Goal: Find specific page/section: Find specific page/section

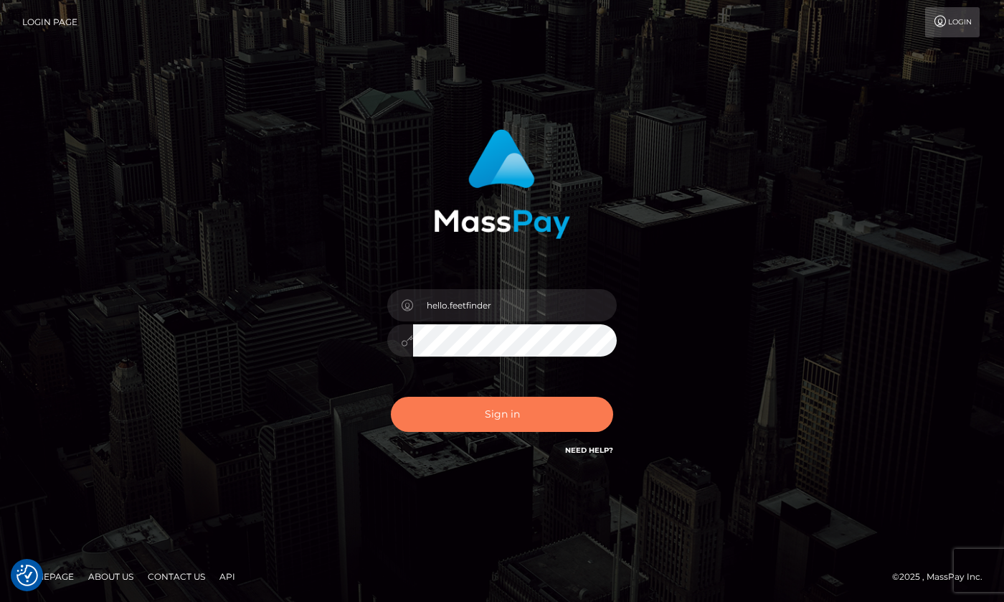
drag, startPoint x: 582, startPoint y: 410, endPoint x: 575, endPoint y: 407, distance: 8.0
click at [581, 410] on button "Sign in" at bounding box center [502, 414] width 222 height 35
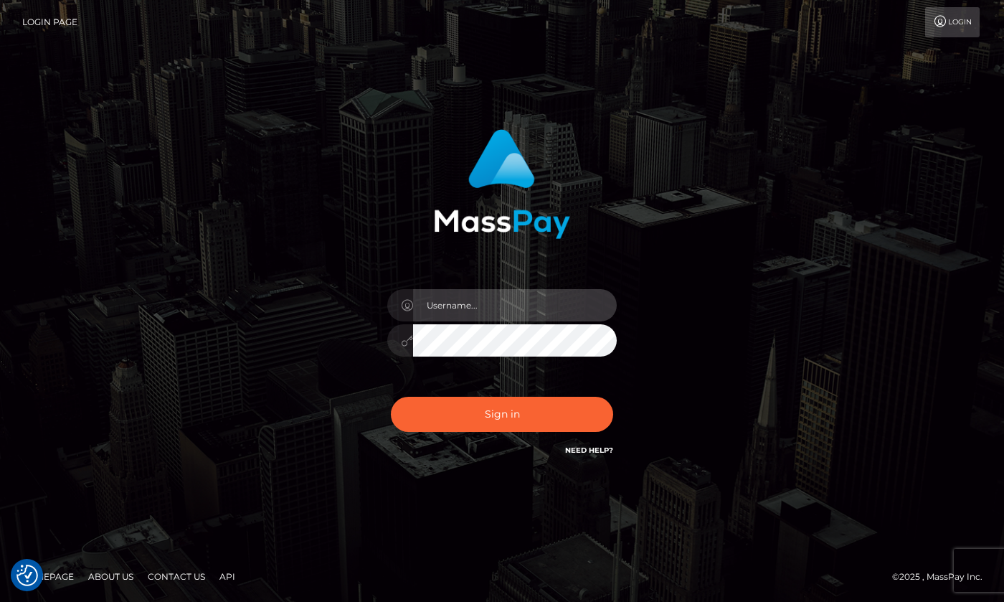
type input "hello.feetfinder"
click at [531, 311] on input "hello.feetfinder" at bounding box center [515, 305] width 204 height 32
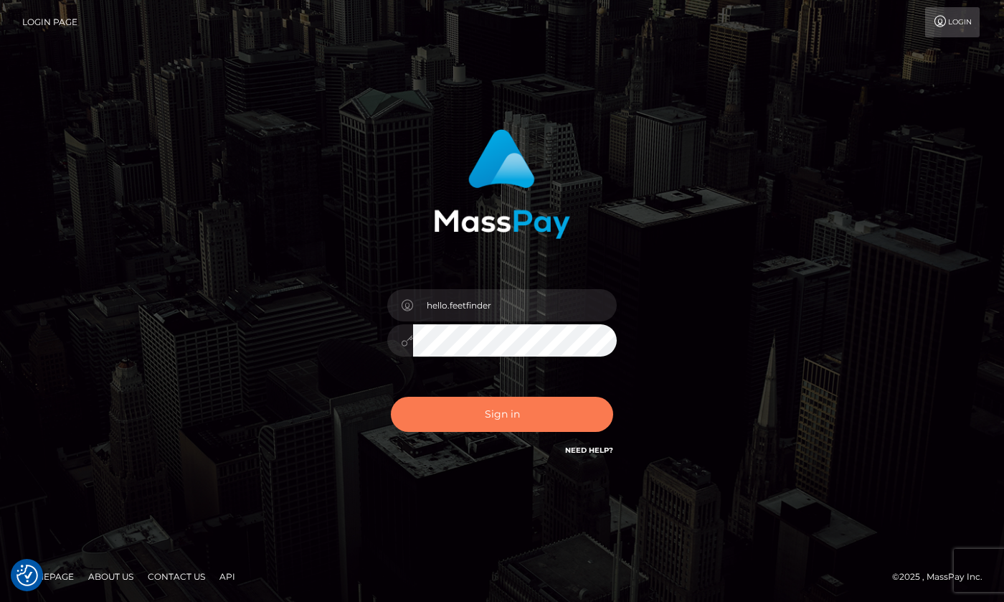
click at [551, 401] on button "Sign in" at bounding box center [502, 414] width 222 height 35
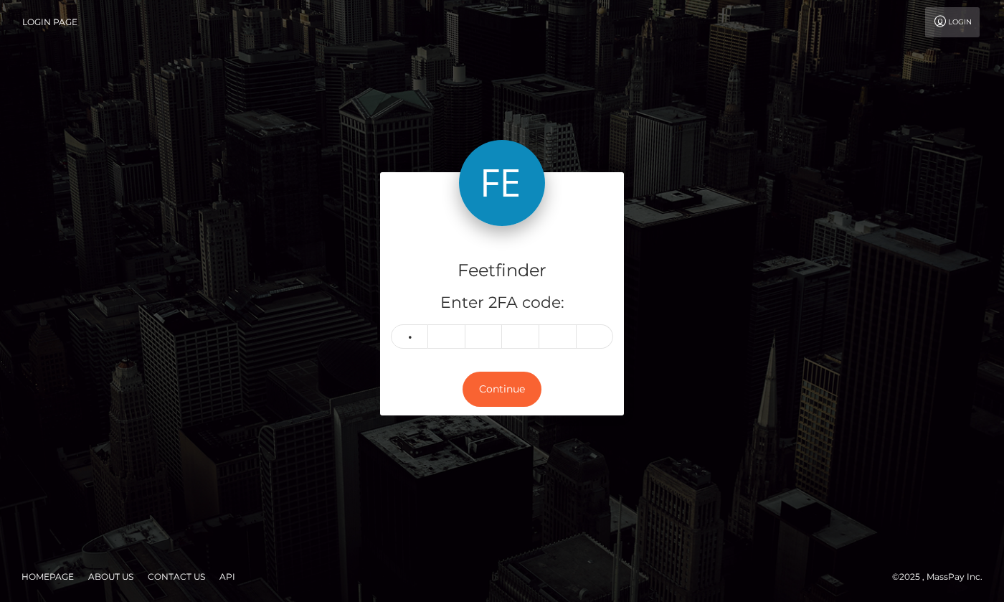
type input "5"
type input "0"
type input "6"
type input "0"
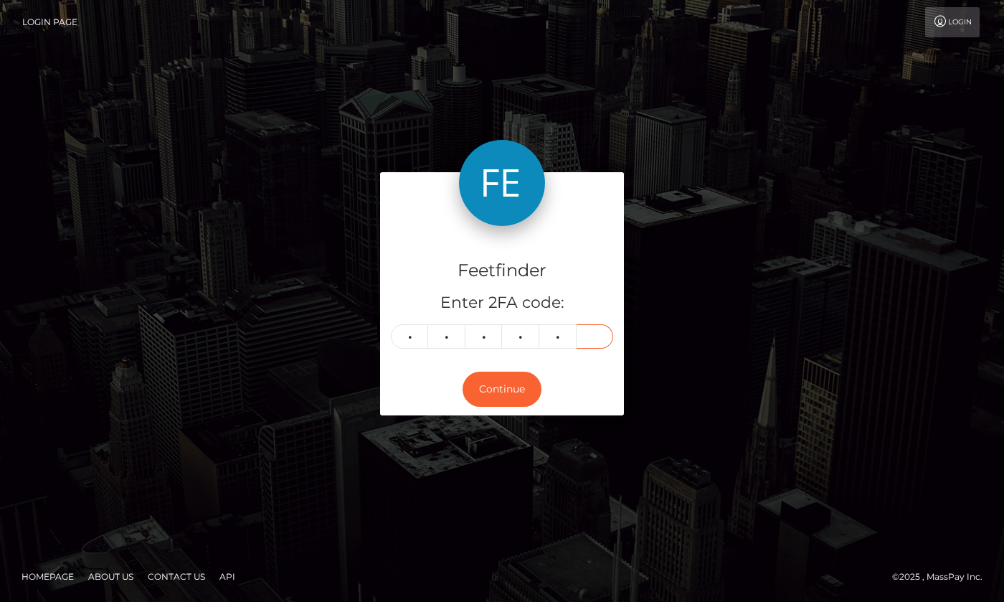
type input "0"
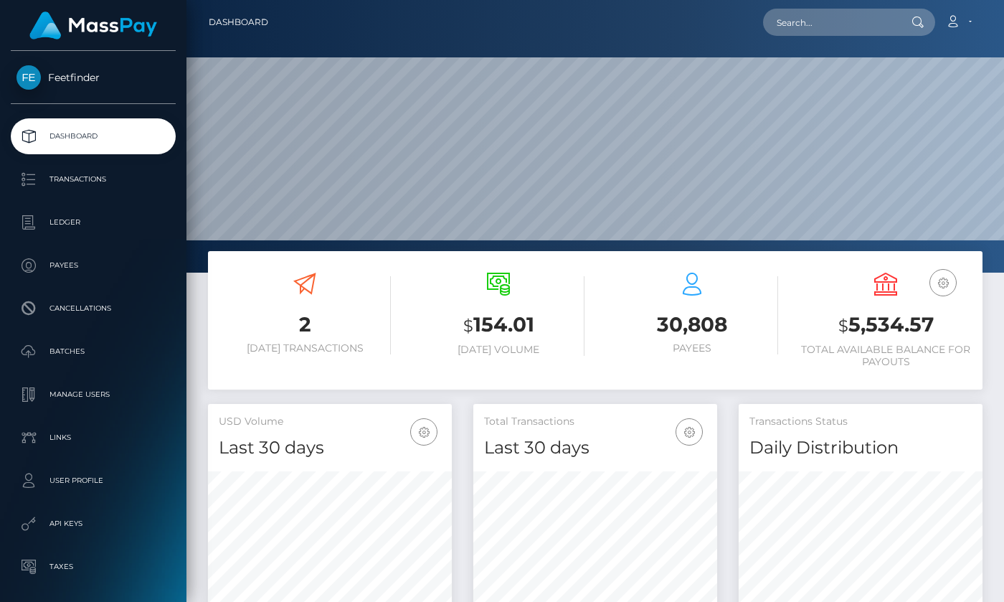
scroll to position [255, 244]
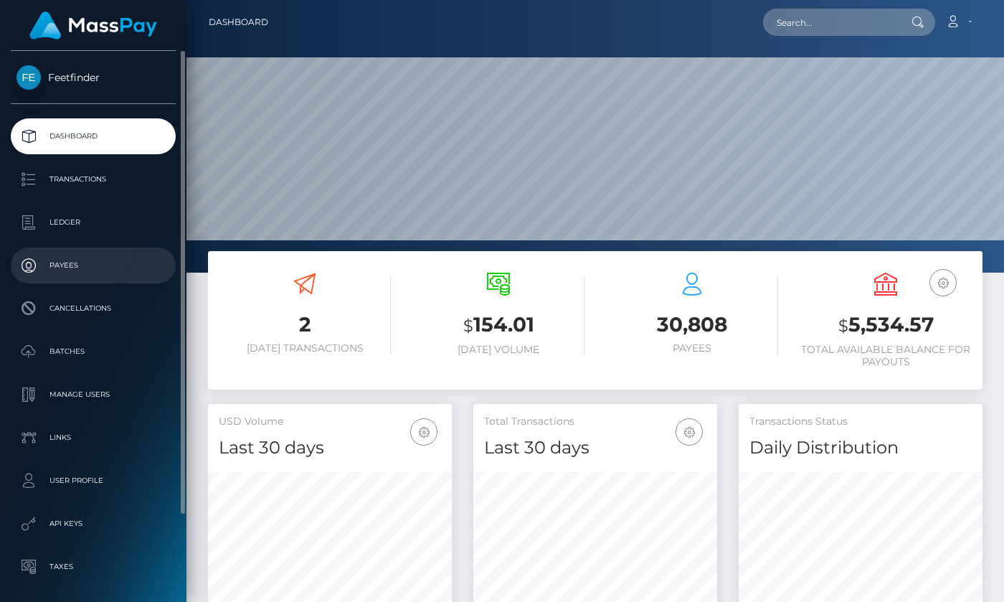
click at [60, 256] on p "Payees" at bounding box center [92, 266] width 153 height 22
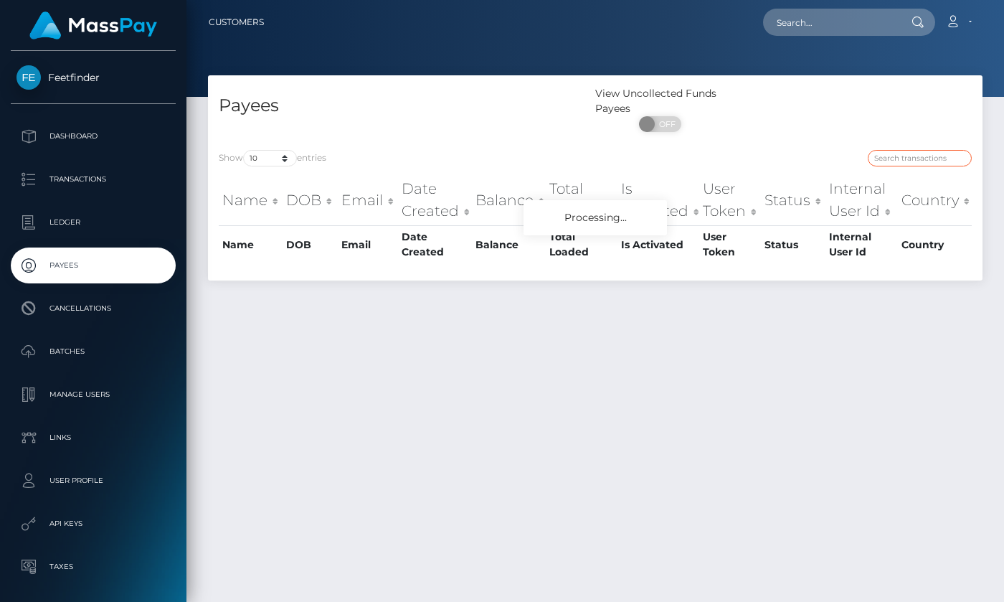
click at [921, 161] on input "search" at bounding box center [920, 158] width 104 height 16
paste input "a0bce207-956f-11f0-bd85-0694aced620b"
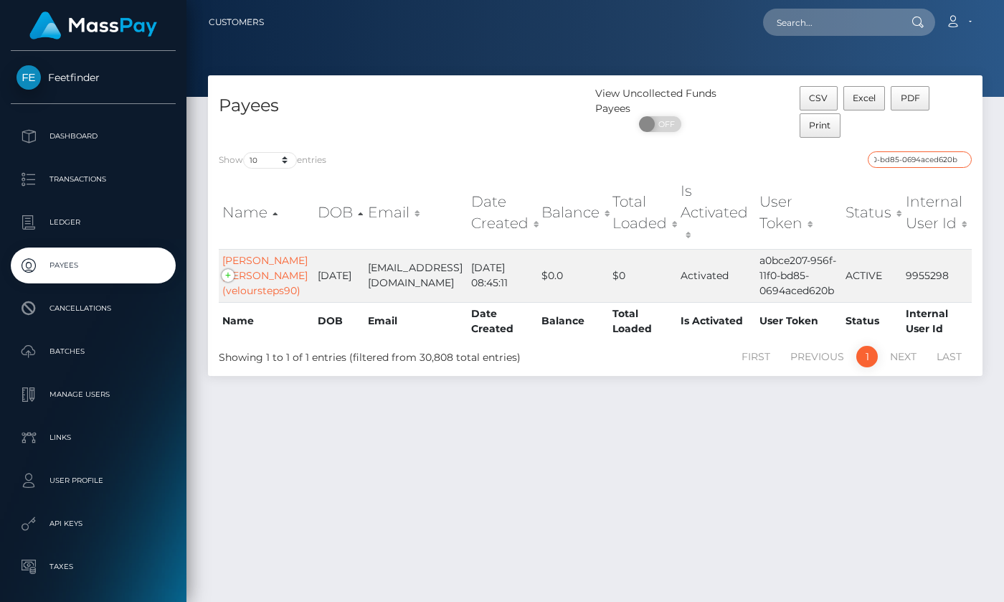
type input "a0bce207-956f-11f0-bd85-0694aced620b"
click at [556, 460] on div "Payees View Uncollected Funds Payees ON OFF CSV Excel PDF Print Show 10 25 50 1…" at bounding box center [595, 331] width 818 height 513
click at [589, 477] on div "Payees View Uncollected Funds Payees ON OFF CSV Excel PDF Print Show 10 25 50 1…" at bounding box center [595, 331] width 818 height 513
click at [629, 458] on div "Payees View Uncollected Funds Payees ON OFF CSV Excel PDF Print Show 10 25 50 1…" at bounding box center [595, 331] width 818 height 513
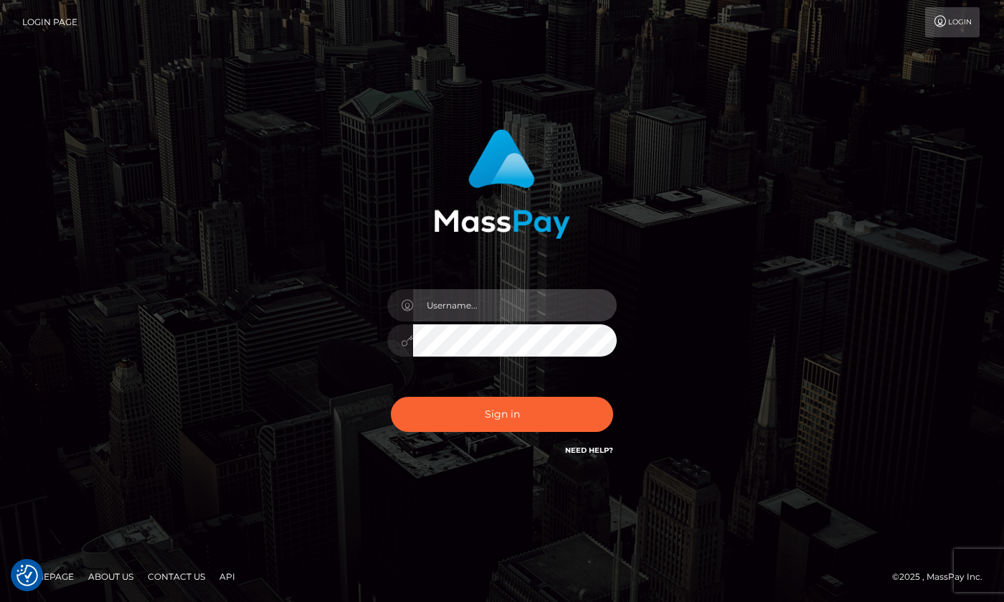
type input "hello.feetfinder"
click at [535, 308] on input "hello.feetfinder" at bounding box center [515, 305] width 204 height 32
click at [642, 232] on div at bounding box center [502, 178] width 376 height 120
click at [535, 307] on input "hello.feetfinder" at bounding box center [515, 305] width 204 height 32
click at [605, 84] on div "hello.feetfinder" at bounding box center [502, 301] width 1004 height 580
